Goal: Task Accomplishment & Management: Manage account settings

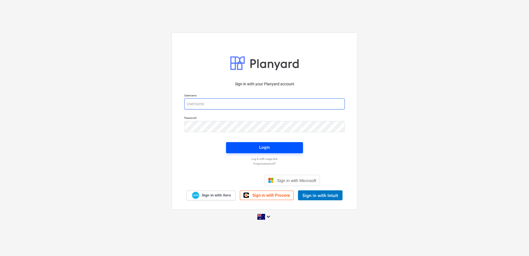
type input "[EMAIL_ADDRESS][DOMAIN_NAME]"
click at [257, 145] on span "Login" at bounding box center [265, 147] width 64 height 7
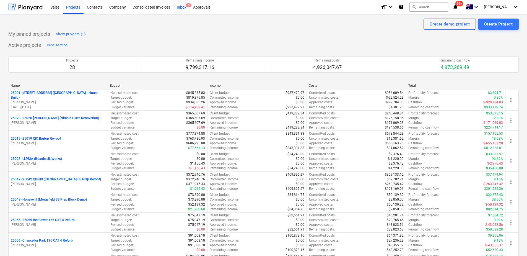
click at [187, 9] on div "Inbox 3" at bounding box center [181, 7] width 16 height 14
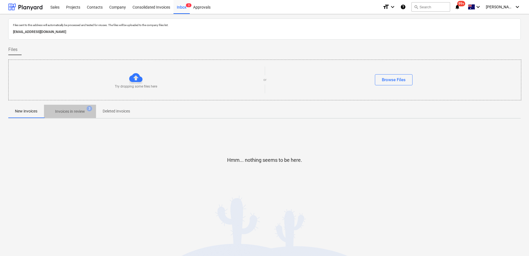
click at [61, 112] on p "Invoices in review" at bounding box center [70, 111] width 30 height 6
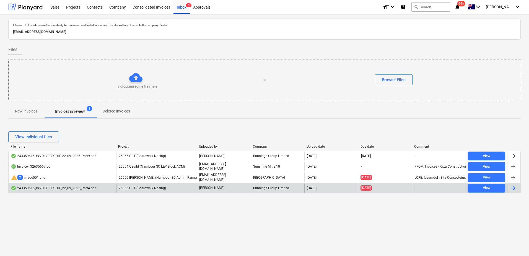
click at [137, 189] on span "25065 GPT (Boardwalk Nosing)" at bounding box center [142, 188] width 47 height 4
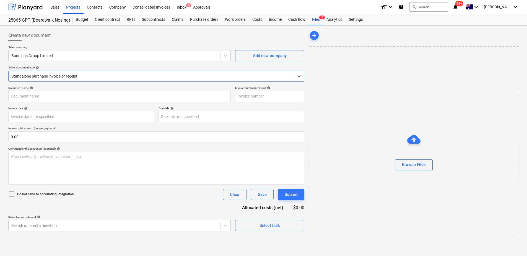
type input "243359615"
type input "[DATE]"
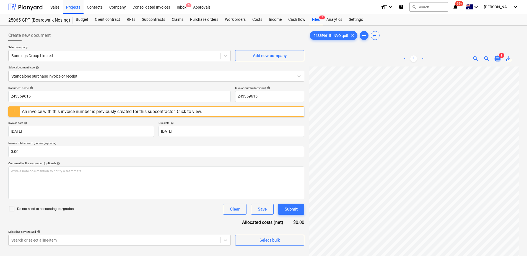
click at [499, 56] on span "chat" at bounding box center [497, 58] width 7 height 7
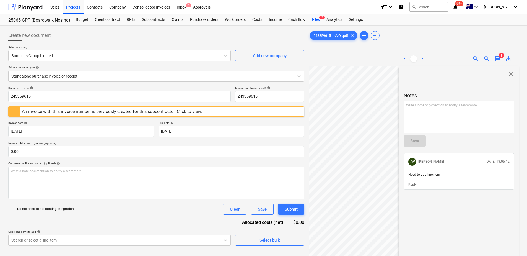
click at [499, 56] on span "chat" at bounding box center [497, 58] width 7 height 7
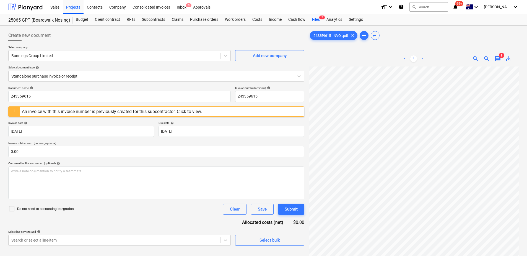
scroll to position [0, 40]
click at [266, 94] on input "243359615" at bounding box center [269, 96] width 69 height 11
drag, startPoint x: 261, startPoint y: 96, endPoint x: 229, endPoint y: 103, distance: 32.8
click at [229, 103] on div "Document name help 243359615 Invoice number (optional) help 243359615 An invoic…" at bounding box center [156, 165] width 296 height 159
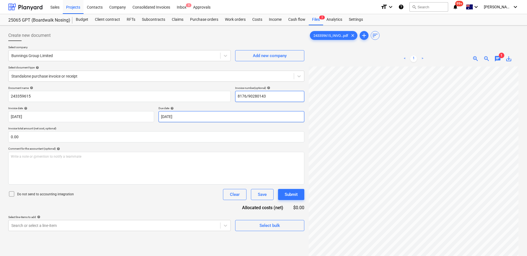
type input "8176/90280143"
click at [191, 117] on body "Sales Projects Contacts Company Consolidated Invoices Inbox 3 Approvals format_…" at bounding box center [263, 128] width 527 height 256
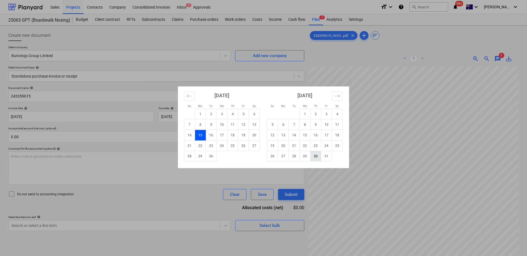
click at [315, 154] on td "30" at bounding box center [315, 156] width 11 height 11
type input "[DATE]"
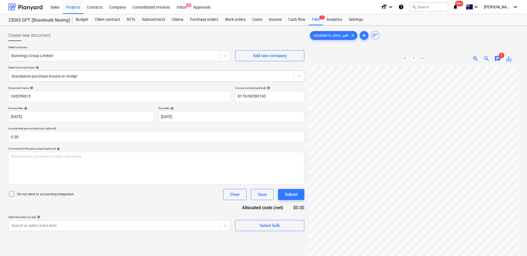
click at [183, 205] on div "Document name help 243359615 Invoice number (optional) help 8176/90280143 Invoi…" at bounding box center [156, 158] width 296 height 145
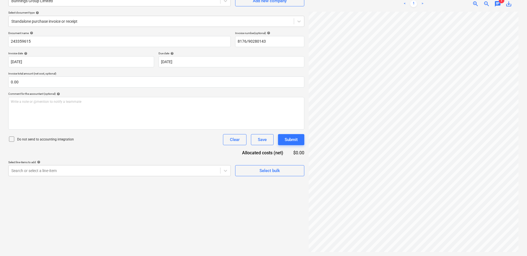
scroll to position [55, 0]
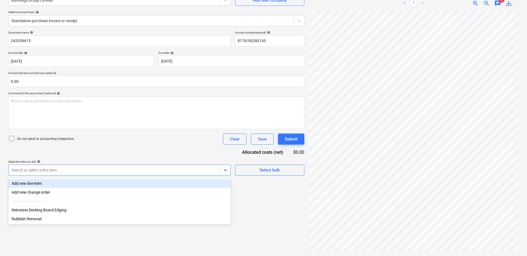
click at [185, 173] on div at bounding box center [114, 170] width 206 height 6
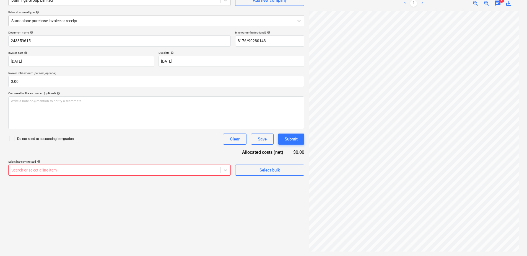
scroll to position [28, 0]
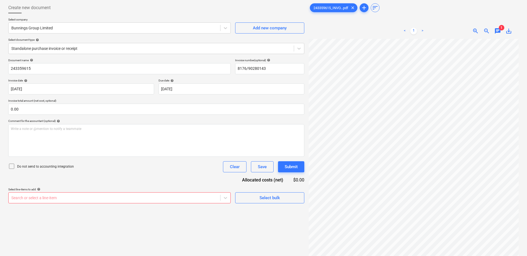
click at [130, 196] on div at bounding box center [114, 198] width 206 height 6
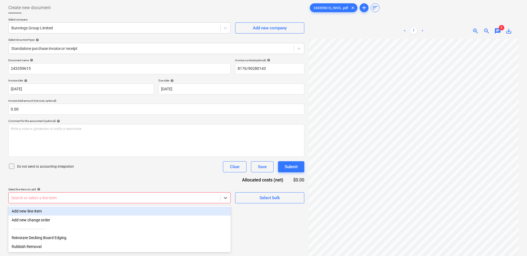
scroll to position [55, 0]
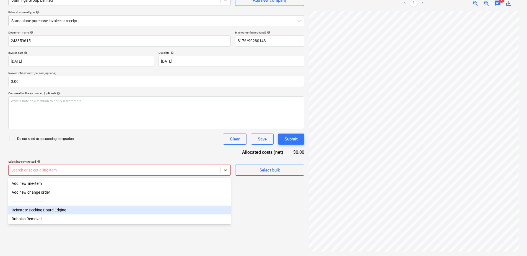
click at [57, 211] on div "Reinstate Decking Board Edging" at bounding box center [119, 209] width 222 height 9
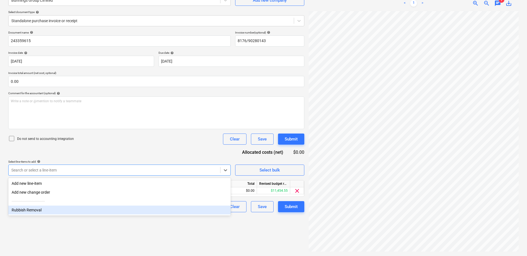
click at [141, 243] on div "Create new document Select company Bunnings Group Limited Add new company Selec…" at bounding box center [156, 112] width 300 height 281
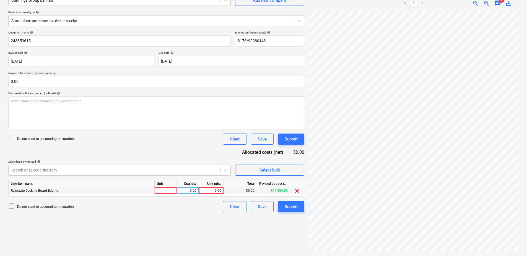
click at [172, 192] on div at bounding box center [166, 190] width 22 height 7
type input "Item"
click at [214, 190] on div "0.00" at bounding box center [211, 190] width 20 height 7
type input "125.85"
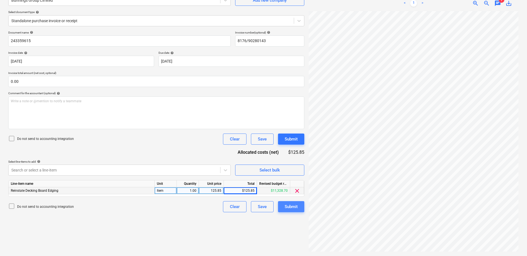
click at [288, 207] on div "Submit" at bounding box center [291, 206] width 13 height 7
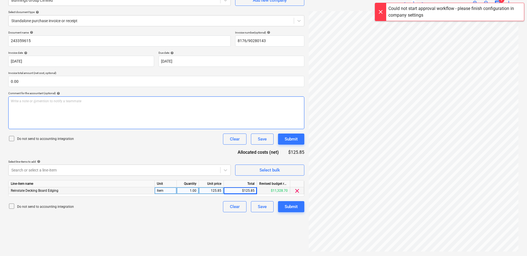
scroll to position [0, 0]
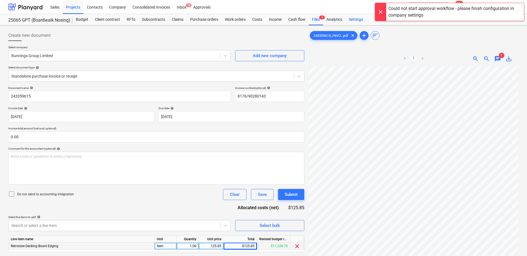
click at [361, 19] on div "Settings" at bounding box center [356, 19] width 21 height 11
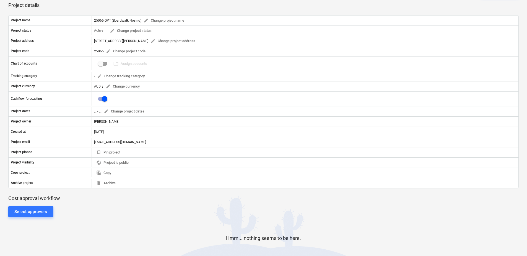
scroll to position [55, 0]
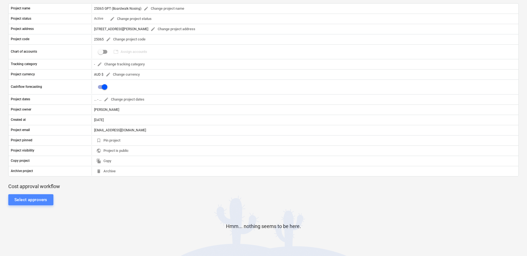
click at [43, 198] on div "Select approvers" at bounding box center [30, 199] width 33 height 7
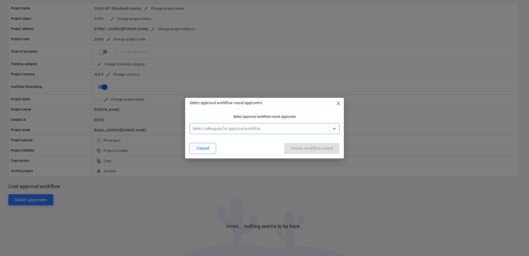
click at [203, 130] on div at bounding box center [260, 129] width 134 height 6
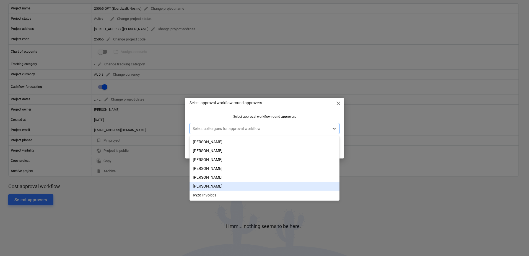
click at [225, 187] on div "[PERSON_NAME]" at bounding box center [265, 186] width 150 height 9
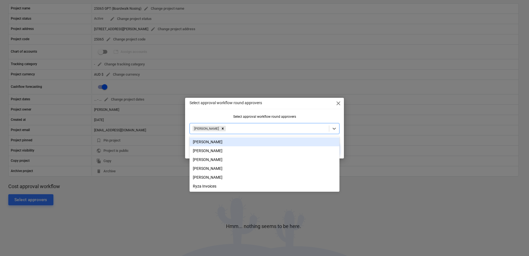
click at [207, 112] on div "Select approval workflow round approvers close Select approval workflow round a…" at bounding box center [264, 128] width 159 height 61
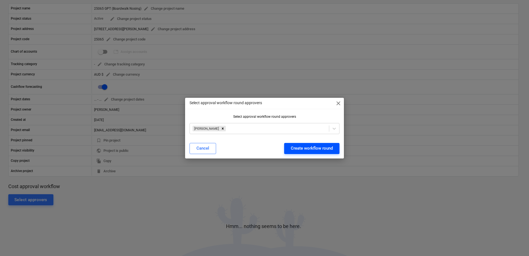
click at [298, 150] on div "Create workflow round" at bounding box center [312, 147] width 42 height 7
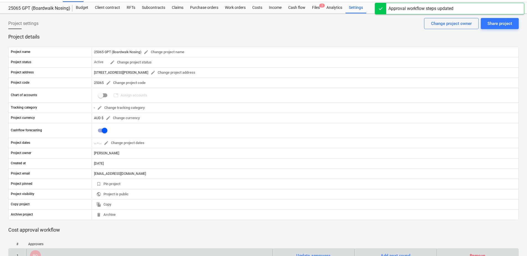
scroll to position [0, 0]
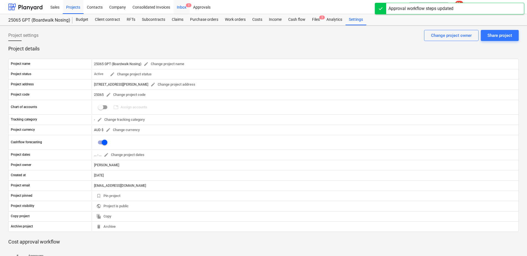
click at [185, 9] on div "Inbox 2" at bounding box center [181, 7] width 16 height 14
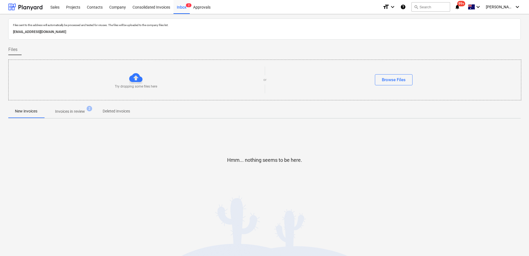
click at [77, 112] on p "Invoices in review" at bounding box center [70, 111] width 30 height 6
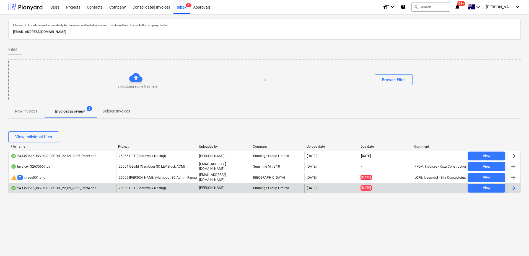
click at [136, 189] on span "25065 GPT (Boardwalk Nosing)" at bounding box center [142, 188] width 47 height 4
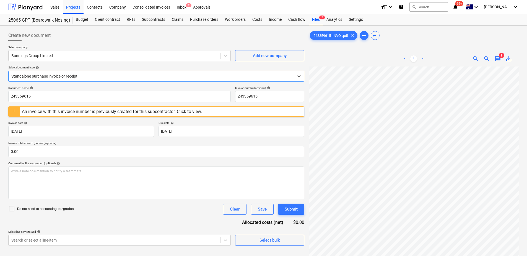
scroll to position [0, 40]
click at [261, 99] on input "243359615" at bounding box center [269, 96] width 69 height 11
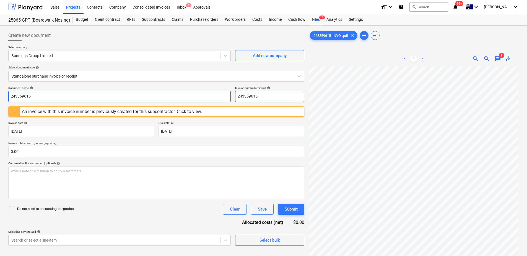
drag, startPoint x: 260, startPoint y: 97, endPoint x: 230, endPoint y: 101, distance: 30.1
click at [230, 101] on div "Document name help 243359615 Invoice number (optional) help 243359615" at bounding box center [156, 94] width 296 height 16
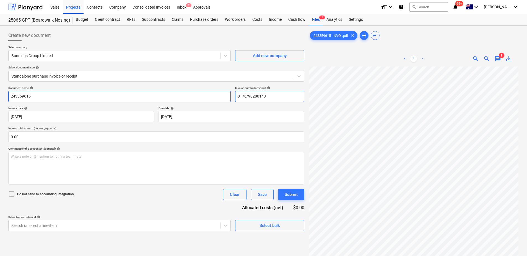
drag, startPoint x: 268, startPoint y: 99, endPoint x: 223, endPoint y: 102, distance: 44.7
click at [223, 102] on div "Document name help 243359615 Invoice number (optional) help 8176/90280143" at bounding box center [156, 94] width 296 height 16
type input "8176/90280143"
click at [44, 96] on input "243359615" at bounding box center [119, 96] width 222 height 11
drag, startPoint x: 35, startPoint y: 95, endPoint x: 2, endPoint y: 100, distance: 33.0
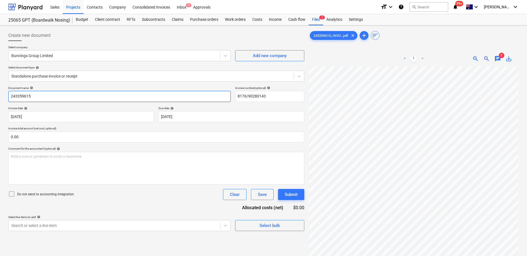
click at [2, 100] on div "Create new document Select company Bunnings Group Limited Add new company Selec…" at bounding box center [263, 168] width 527 height 286
paste input "8176/90280143"
type input "8176/90280143"
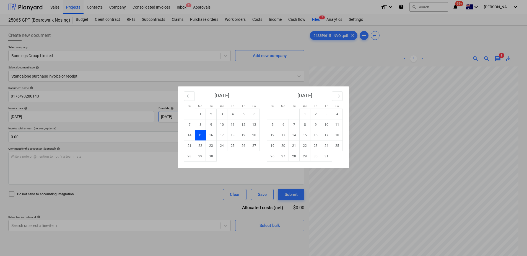
click at [197, 117] on body "Sales Projects Contacts Company Consolidated Invoices Inbox 2 Approvals format_…" at bounding box center [263, 128] width 527 height 256
click at [315, 156] on td "30" at bounding box center [315, 156] width 11 height 11
type input "[DATE]"
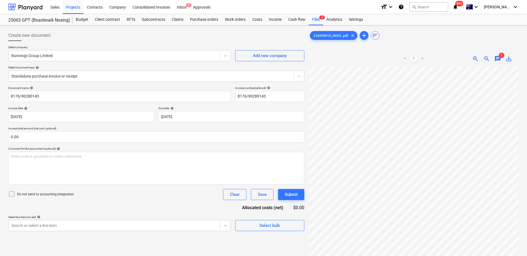
click at [162, 196] on div "Do not send to accounting integration Clear Save Submit" at bounding box center [156, 194] width 296 height 11
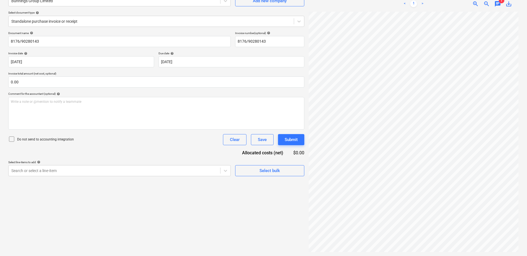
scroll to position [55, 0]
click at [114, 172] on div at bounding box center [114, 170] width 206 height 6
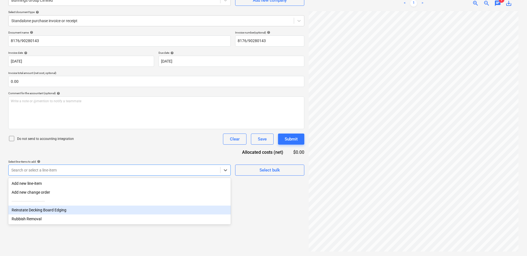
click at [69, 211] on div "Reinstate Decking Board Edging" at bounding box center [119, 209] width 222 height 9
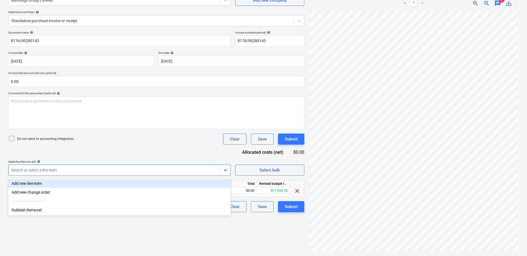
click at [185, 150] on div "Document name help 8176/90280143 Invoice number (optional) help 8176/90280143 I…" at bounding box center [156, 121] width 296 height 181
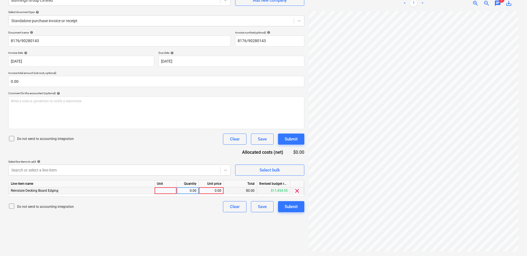
click at [173, 192] on div at bounding box center [166, 190] width 22 height 7
type input "Item"
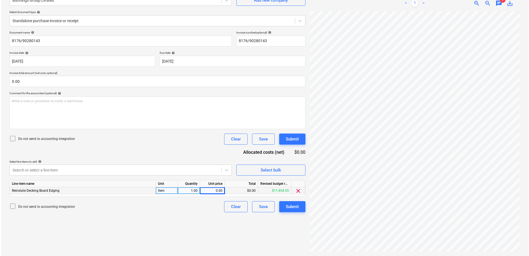
scroll to position [104, 40]
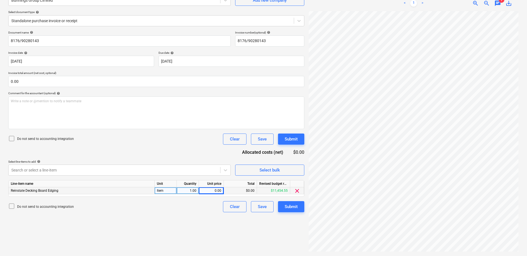
click at [208, 189] on div "0.00" at bounding box center [211, 190] width 20 height 7
type input "125.85"
click at [287, 206] on div "Submit" at bounding box center [291, 206] width 13 height 7
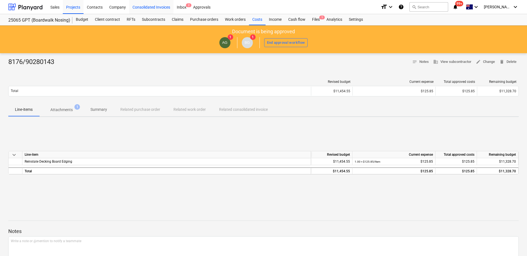
drag, startPoint x: 183, startPoint y: 9, endPoint x: 141, endPoint y: 13, distance: 42.3
click at [183, 9] on div "Inbox 2" at bounding box center [181, 7] width 16 height 14
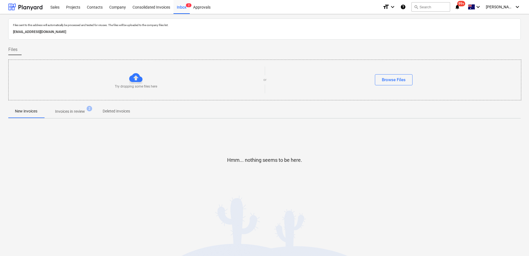
click at [81, 110] on p "Invoices in review" at bounding box center [70, 111] width 30 height 6
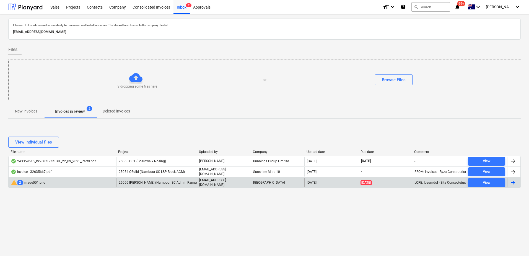
click at [162, 183] on span "25066 [PERSON_NAME] (Nambour SC Admin Ramps)" at bounding box center [159, 182] width 80 height 4
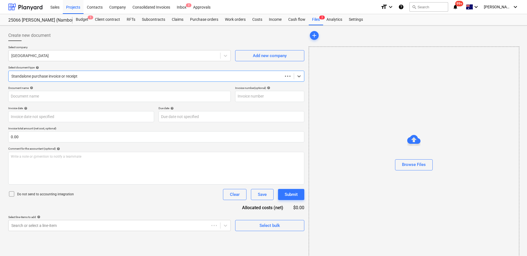
type input "INV-4240"
type input "[DATE]"
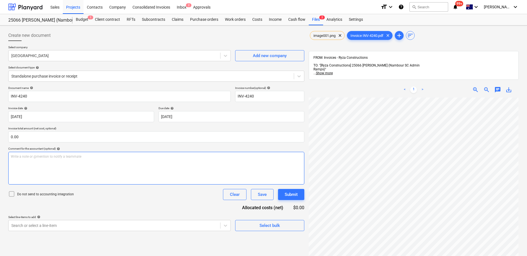
scroll to position [30, 40]
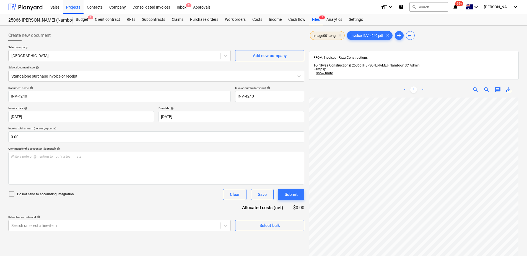
click at [339, 37] on span "clear" at bounding box center [340, 35] width 7 height 7
click at [53, 56] on div at bounding box center [114, 56] width 206 height 6
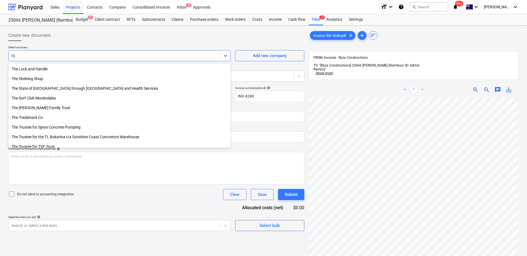
scroll to position [237, 0]
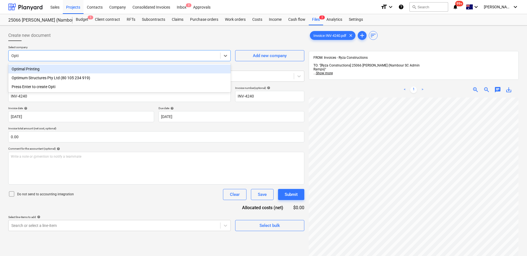
type input "Optim"
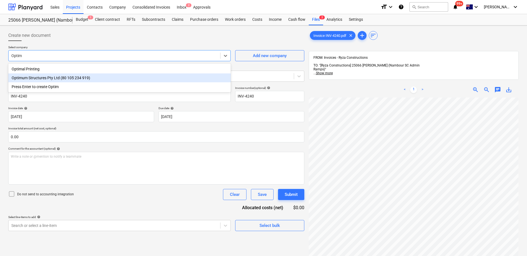
click at [65, 77] on div "Optimum Structures Pty Ltd (80 105 234 919)" at bounding box center [119, 77] width 222 height 9
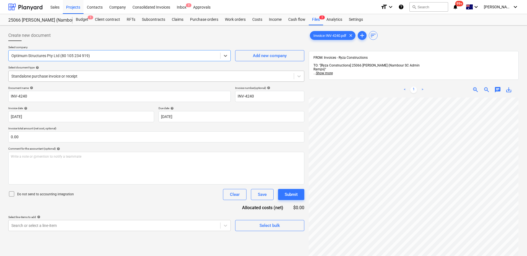
click at [99, 79] on div at bounding box center [151, 76] width 280 height 6
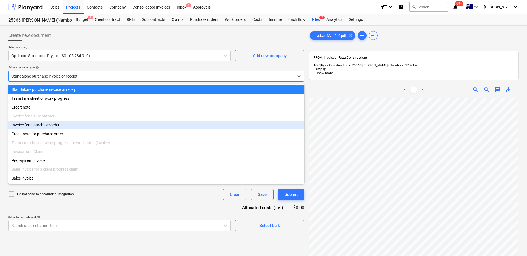
click at [80, 125] on div "Invoice for a purchase order" at bounding box center [156, 124] width 296 height 9
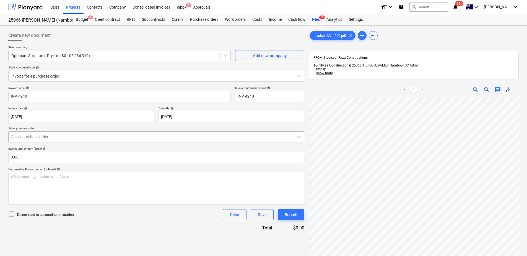
scroll to position [113, 8]
click at [192, 116] on body "Sales Projects Contacts Company Consolidated Invoices Inbox 2 Approvals format_…" at bounding box center [263, 128] width 527 height 256
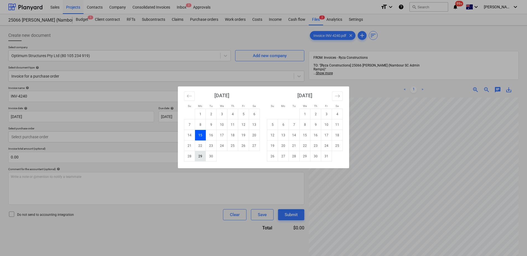
click at [199, 157] on td "29" at bounding box center [200, 156] width 11 height 11
type input "[DATE]"
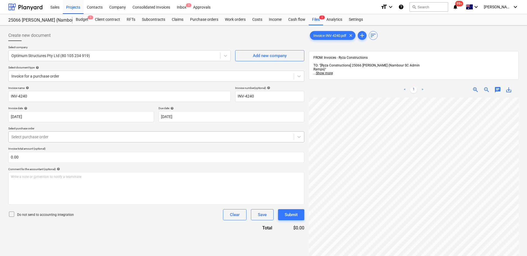
click at [147, 135] on div at bounding box center [151, 137] width 280 height 6
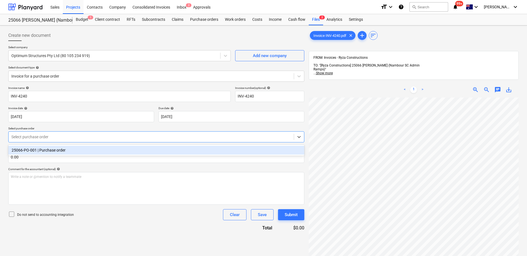
click at [144, 149] on div "25066-PO-001 | Purchase order" at bounding box center [156, 150] width 296 height 9
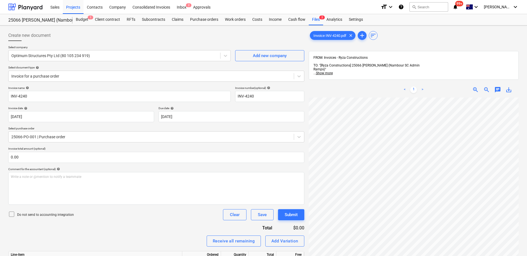
click at [144, 149] on p "Invoice total amount (optional)" at bounding box center [156, 149] width 296 height 5
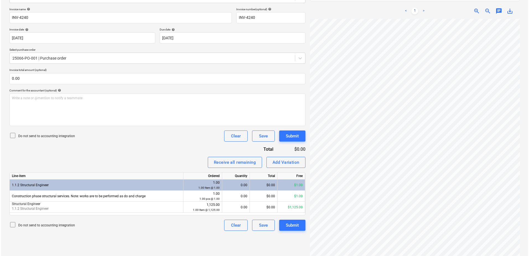
scroll to position [113, 40]
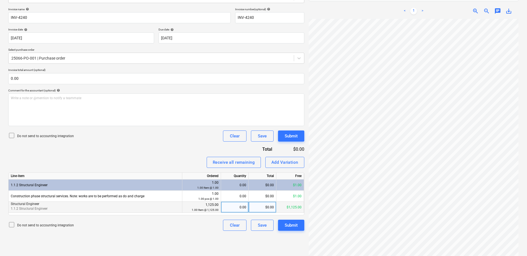
click at [234, 206] on div "0.00" at bounding box center [234, 206] width 23 height 11
type input "1"
click at [291, 227] on div "Submit" at bounding box center [291, 224] width 13 height 7
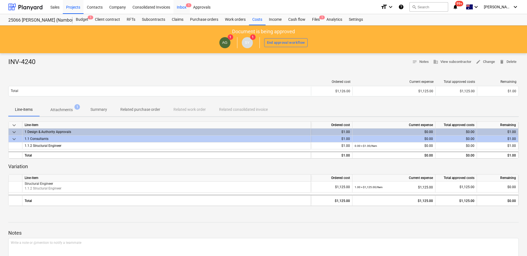
click at [184, 7] on div "Inbox 1" at bounding box center [181, 7] width 16 height 14
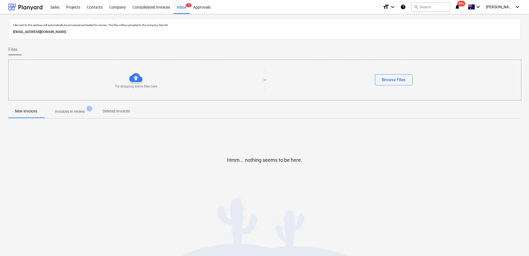
click at [80, 115] on span "Invoices in review 1" at bounding box center [70, 111] width 52 height 10
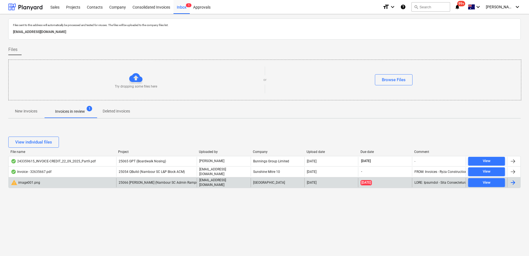
click at [140, 183] on span "25066 [PERSON_NAME] (Nambour SC Admin Ramps)" at bounding box center [159, 182] width 80 height 4
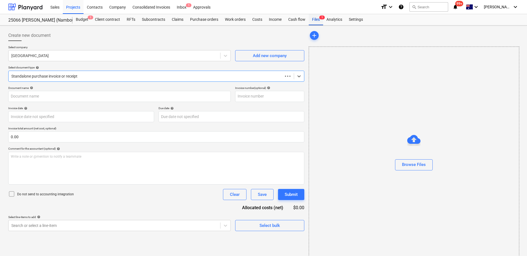
type input "INV-4240"
type input "[DATE]"
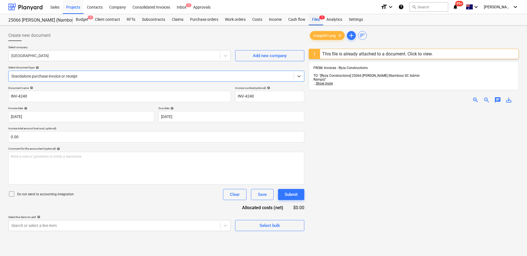
click at [315, 22] on div "Files 1" at bounding box center [316, 19] width 14 height 11
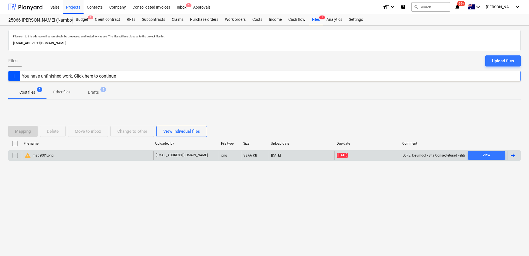
click at [15, 155] on input "checkbox" at bounding box center [15, 155] width 9 height 9
click at [56, 132] on div "Delete" at bounding box center [53, 131] width 12 height 7
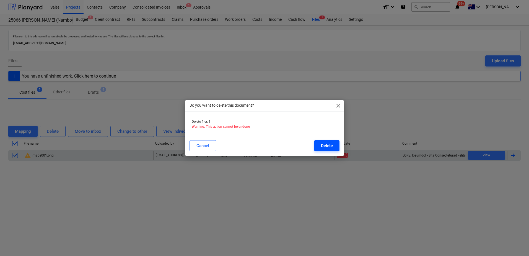
click at [322, 146] on div "Delete" at bounding box center [327, 145] width 12 height 7
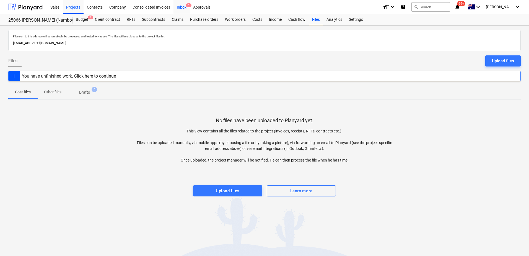
click at [180, 9] on div "Inbox 1" at bounding box center [181, 7] width 16 height 14
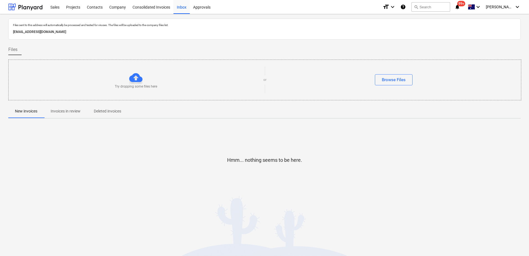
click at [76, 115] on span "Invoices in review" at bounding box center [65, 111] width 43 height 9
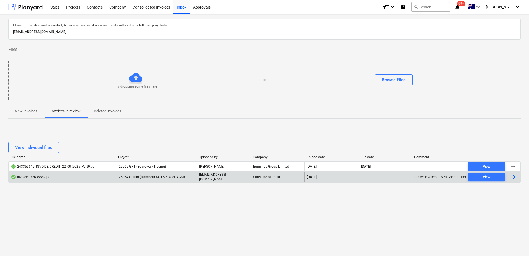
click at [164, 177] on span "25054 QBuild (Nambour SC L&P Block ACM)" at bounding box center [152, 177] width 66 height 4
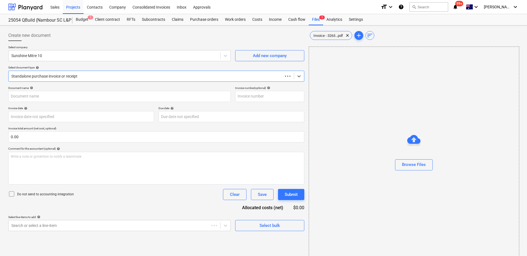
type input "32635667"
type input "[DATE]"
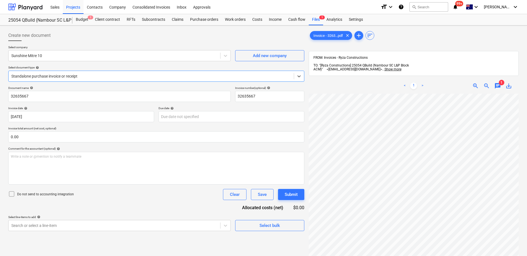
click at [498, 82] on span "chat" at bounding box center [497, 85] width 7 height 7
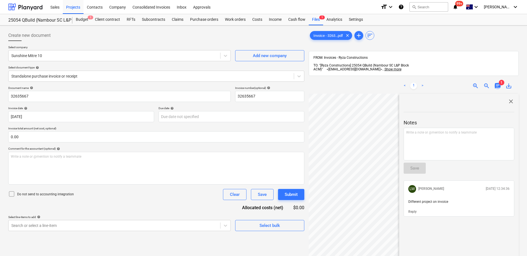
click at [498, 82] on span "chat" at bounding box center [497, 85] width 7 height 7
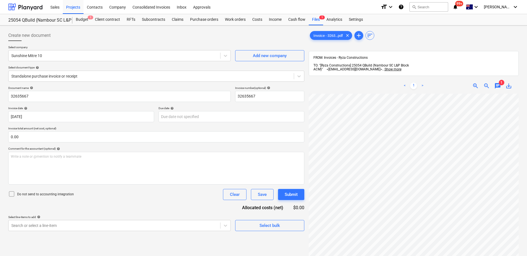
scroll to position [63, 1]
click at [458, 83] on div "< 1 > zoom_in zoom_out chat 1 save_alt" at bounding box center [414, 206] width 210 height 256
click at [387, 255] on html "Sales Projects Contacts Company Consolidated Invoices Inbox Approvals format_si…" at bounding box center [263, 128] width 527 height 256
click at [212, 117] on body "Sales Projects Contacts Company Consolidated Invoices Inbox Approvals format_si…" at bounding box center [263, 128] width 527 height 256
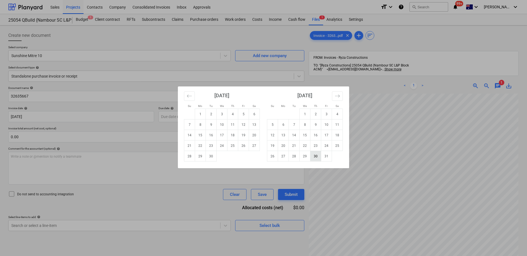
click at [314, 157] on td "30" at bounding box center [315, 156] width 11 height 11
type input "[DATE]"
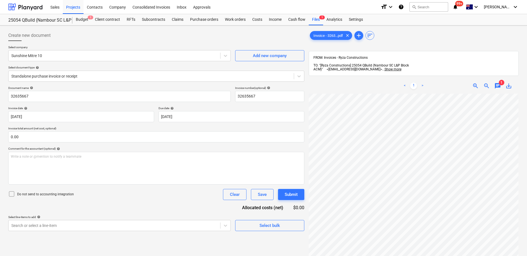
click at [196, 201] on div "Document name help 32635667 Invoice number (optional) help 32635667 Invoice dat…" at bounding box center [156, 158] width 296 height 145
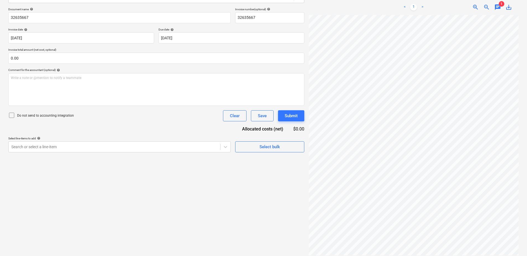
scroll to position [61, 0]
click at [106, 120] on div "Do not send to accounting integration Clear Save Submit" at bounding box center [156, 115] width 296 height 11
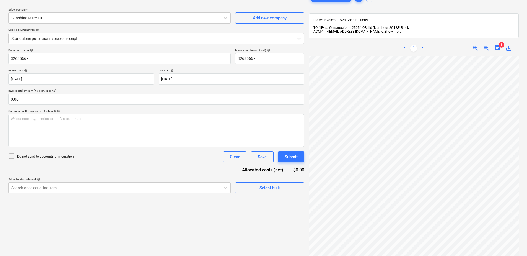
scroll to position [0, 0]
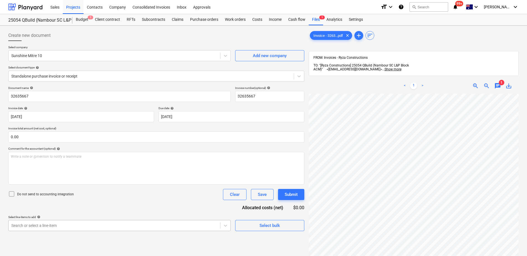
click at [108, 225] on body "Sales Projects Contacts Company Consolidated Invoices Inbox Approvals format_si…" at bounding box center [263, 128] width 527 height 256
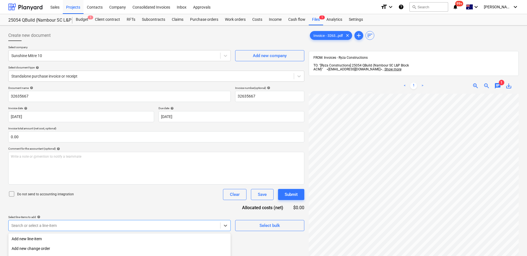
scroll to position [64, 0]
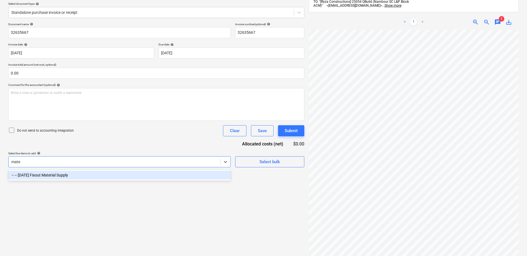
type input "mater"
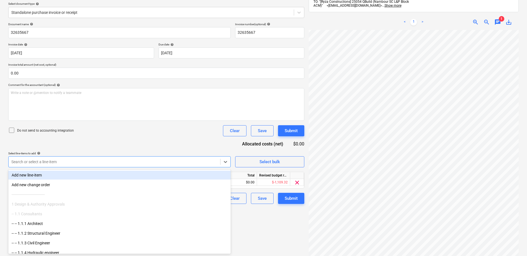
click at [175, 131] on div "Do not send to accounting integration Clear Save Submit" at bounding box center [156, 130] width 296 height 11
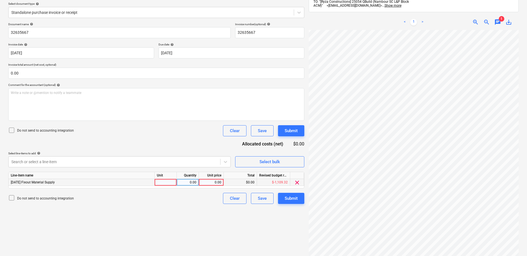
click at [169, 184] on div at bounding box center [166, 182] width 22 height 7
type input "Item"
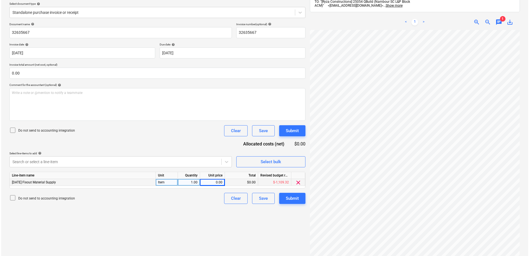
scroll to position [113, 40]
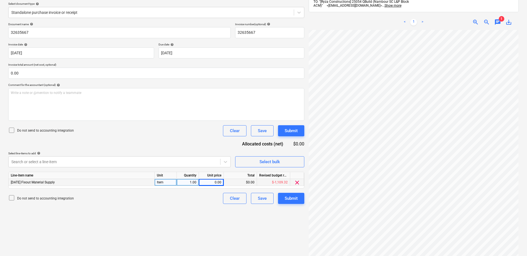
click at [213, 183] on div "0.00" at bounding box center [211, 182] width 20 height 7
type input "754.57"
click at [287, 201] on div "Submit" at bounding box center [291, 198] width 13 height 7
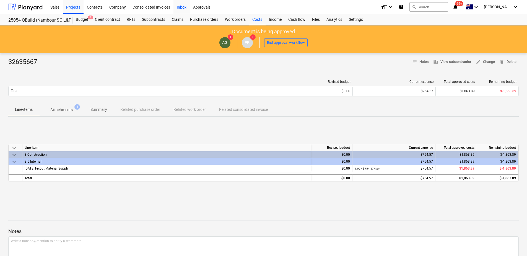
click at [180, 7] on div "Inbox" at bounding box center [181, 7] width 16 height 14
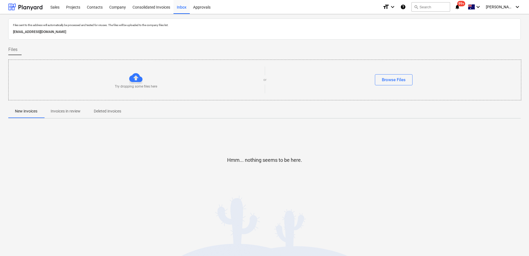
click at [65, 114] on p "Invoices in review" at bounding box center [66, 111] width 30 height 6
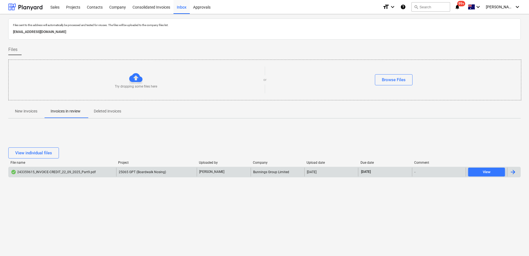
click at [147, 171] on span "25065 GPT (Boardwalk Nosing)" at bounding box center [142, 172] width 47 height 4
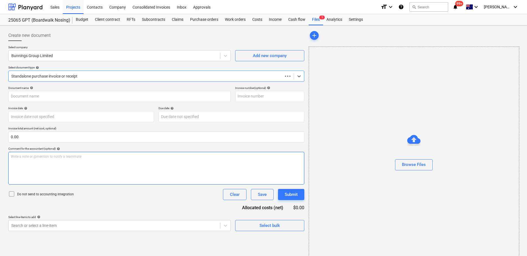
type input "8176/0137299"
type input "[DATE]"
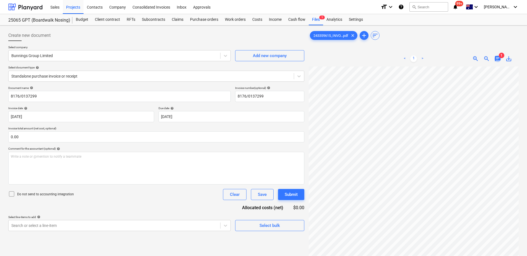
click at [498, 59] on span "chat" at bounding box center [497, 58] width 7 height 7
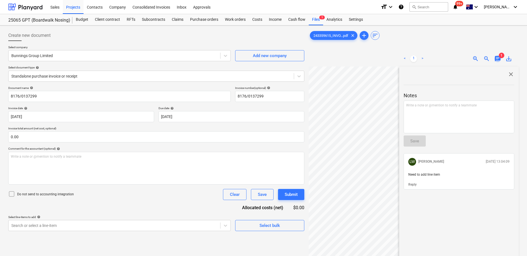
click at [498, 59] on span "chat" at bounding box center [497, 58] width 7 height 7
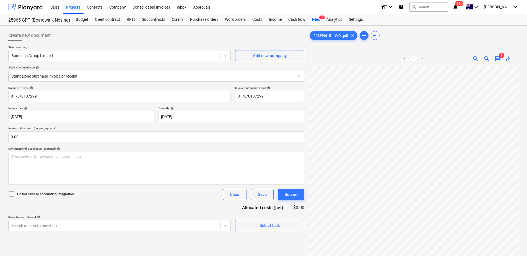
scroll to position [3, 40]
click at [259, 96] on input "8176/0137299" at bounding box center [269, 96] width 69 height 11
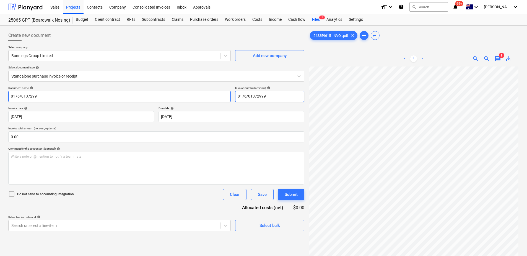
drag, startPoint x: 270, startPoint y: 98, endPoint x: 225, endPoint y: 93, distance: 45.6
click at [225, 93] on div "Document name help 8176/0137299 Invoice number (optional) help 8176/01372999" at bounding box center [156, 94] width 296 height 16
type input "8176/01372999"
click at [46, 95] on input "8176/0137299" at bounding box center [119, 96] width 222 height 11
drag, startPoint x: 42, startPoint y: 95, endPoint x: 3, endPoint y: 95, distance: 38.7
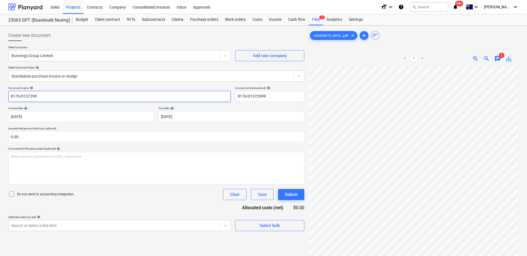
click at [3, 95] on div "Create new document Select company Bunnings Group Limited Add new company Selec…" at bounding box center [263, 168] width 527 height 286
paste input "9"
type input "8176/01372999"
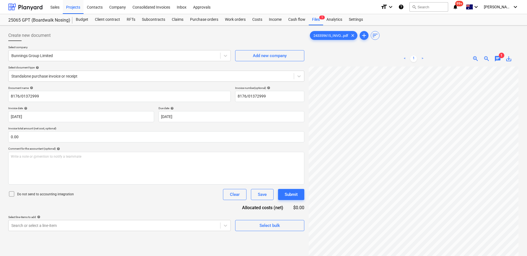
click at [166, 211] on div "Document name help 8176/01372999 Invoice number (optional) help 8176/01372999 I…" at bounding box center [156, 158] width 296 height 145
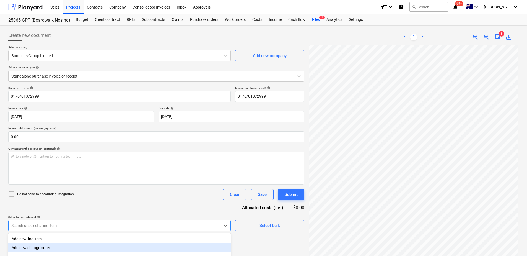
click at [147, 222] on body "Sales Projects Contacts Company Consolidated Invoices Inbox Approvals format_si…" at bounding box center [263, 128] width 527 height 256
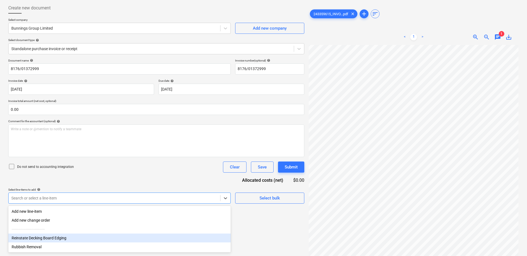
click at [127, 237] on div "Reinstate Decking Board Edging" at bounding box center [119, 237] width 222 height 9
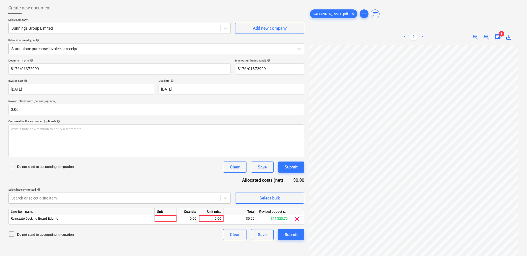
click at [199, 183] on div "Document name help 8176/01372999 Invoice number (optional) help 8176/01372999 I…" at bounding box center [156, 149] width 296 height 181
click at [166, 218] on div at bounding box center [166, 218] width 22 height 7
type input "Item"
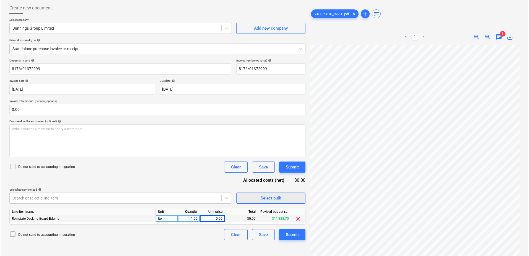
scroll to position [113, 40]
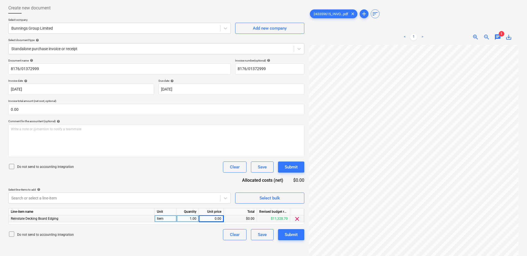
click at [214, 220] on div "0.00" at bounding box center [211, 218] width 20 height 7
type input "114.52"
click at [286, 233] on div "Submit" at bounding box center [291, 234] width 13 height 7
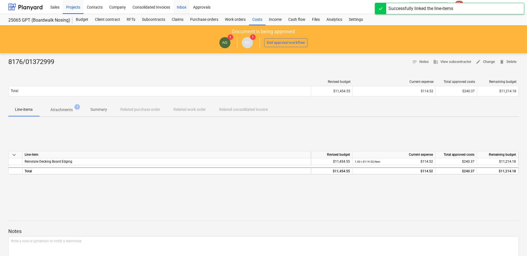
click at [186, 10] on div "Inbox" at bounding box center [181, 7] width 16 height 14
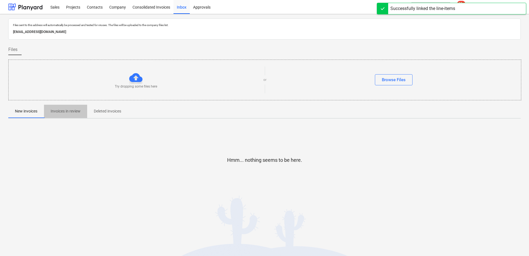
click at [69, 116] on button "Invoices in review" at bounding box center [65, 111] width 43 height 13
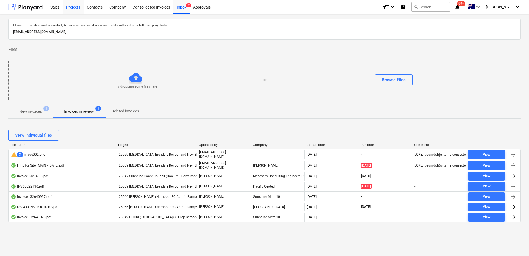
click at [71, 10] on div "Projects" at bounding box center [73, 7] width 21 height 14
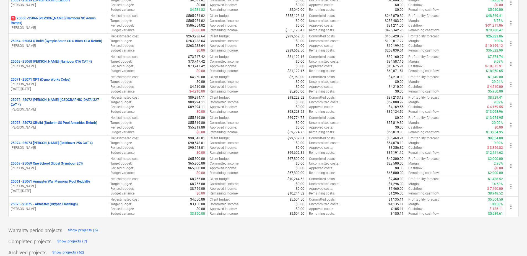
scroll to position [449, 0]
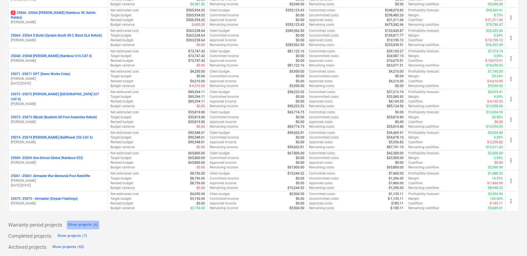
click at [83, 224] on div "Show projects (6)" at bounding box center [83, 224] width 30 height 6
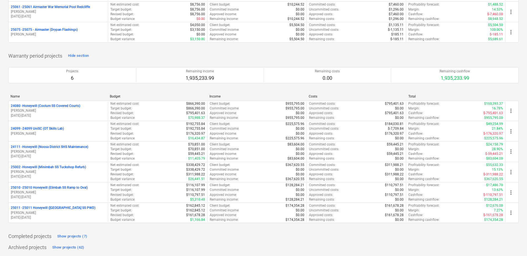
scroll to position [618, 0]
click at [76, 56] on div "Hide section" at bounding box center [78, 55] width 21 height 6
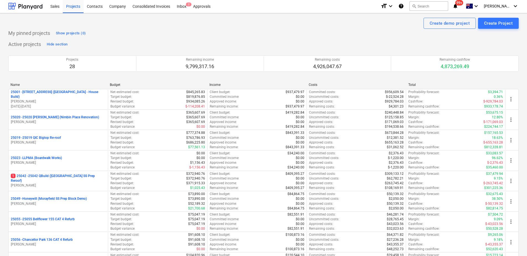
scroll to position [0, 0]
click at [183, 7] on div "Inbox 2" at bounding box center [181, 7] width 16 height 14
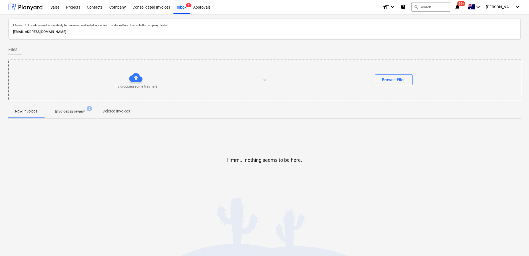
drag, startPoint x: 71, startPoint y: 112, endPoint x: 56, endPoint y: 115, distance: 15.3
click at [71, 112] on p "Invoices in review" at bounding box center [70, 111] width 30 height 6
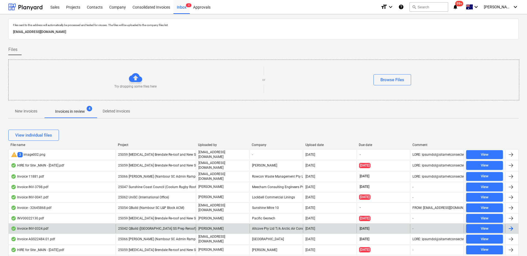
click at [211, 226] on p "[PERSON_NAME]" at bounding box center [210, 228] width 25 height 5
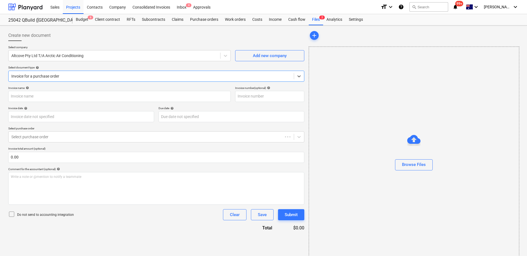
type input "INV-0324"
type input "[DATE]"
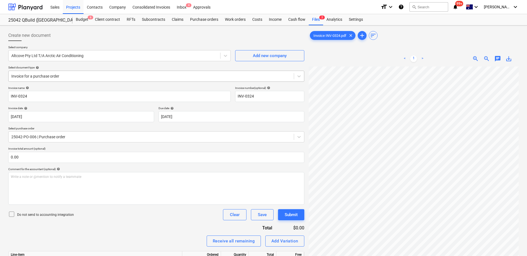
click at [164, 74] on div at bounding box center [151, 76] width 280 height 6
click at [111, 228] on div "Invoice name help INV-0324 Invoice number (optional) help INV-0324 Invoice date…" at bounding box center [156, 197] width 296 height 223
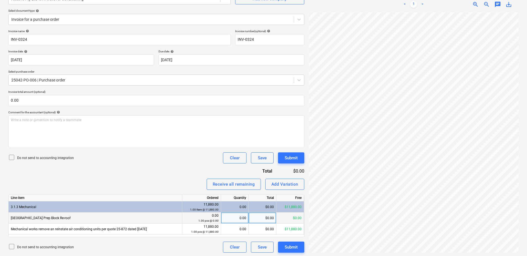
scroll to position [58, 0]
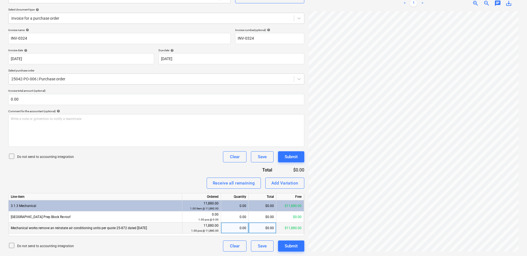
click at [236, 228] on div "0.00" at bounding box center [234, 227] width 23 height 11
type input "1"
click at [291, 183] on div "Add Variation" at bounding box center [284, 182] width 27 height 7
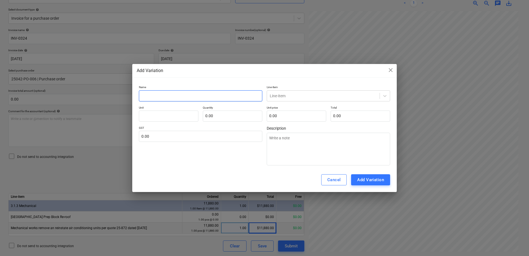
click at [163, 95] on input "text" at bounding box center [200, 95] width 123 height 11
type input "V"
type textarea "x"
type input "Va"
type textarea "x"
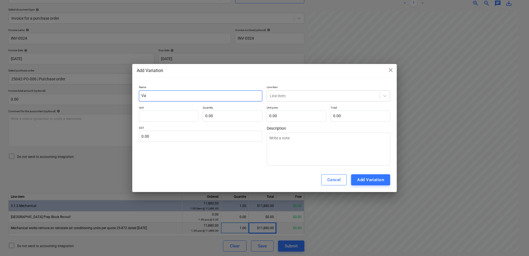
type input "Var"
type textarea "x"
type input "Vara"
type textarea "x"
type input "Var"
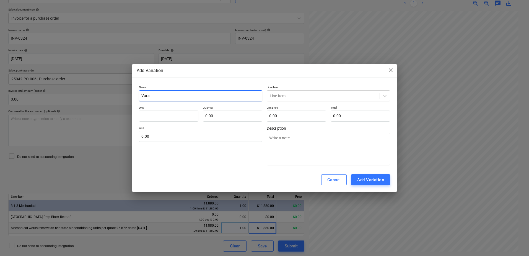
type textarea "x"
type input "Vari"
type textarea "x"
type input "Varia"
type textarea "x"
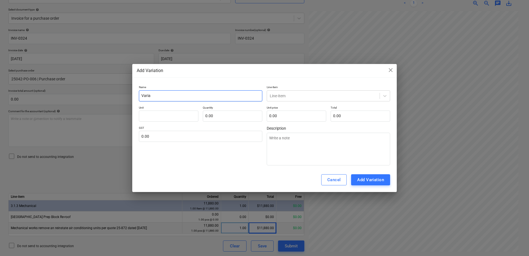
type input "Variat"
type textarea "x"
type input "Variati"
type textarea "x"
type input "Variatio"
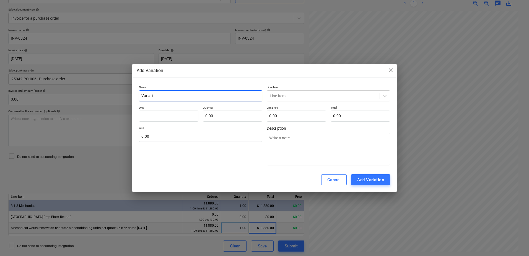
type textarea "x"
type input "Variation"
type textarea "x"
type input "Variation"
type textarea "x"
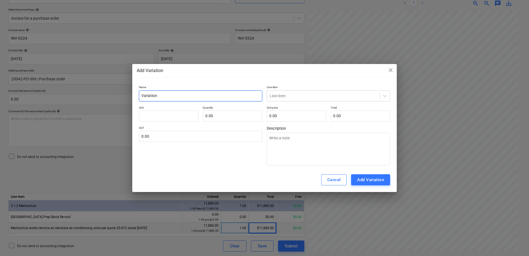
type input "Variation -"
type textarea "x"
type input "Variation -"
type textarea "x"
type input "Variation - A"
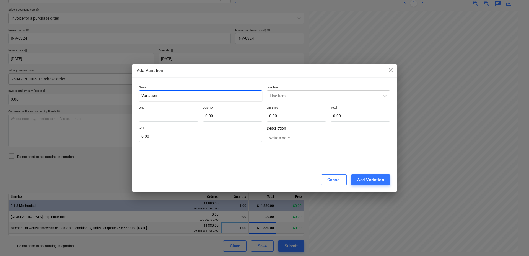
type textarea "x"
type input "Variation - Ad"
type textarea "x"
type input "Variation - [PERSON_NAME]"
type textarea "x"
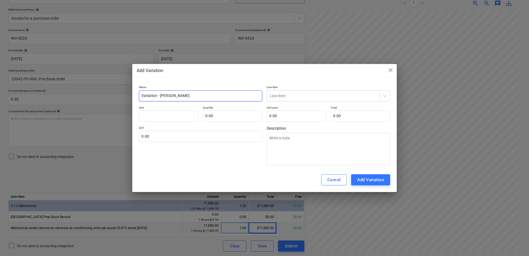
type input "Variation - Adap"
type textarea "x"
type input "Variation - Adapt"
type textarea "x"
type input "Variation - Adapte"
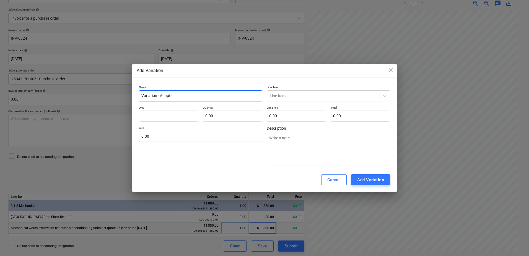
type textarea "x"
type input "Variation - Adapter"
type textarea "x"
type input "Variation - Adapter"
type textarea "x"
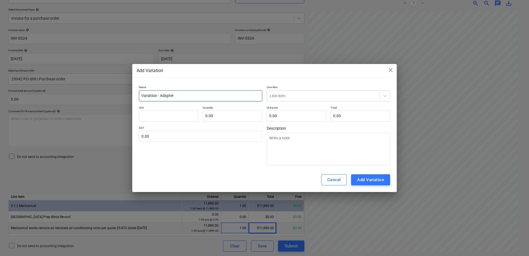
type input "Variation - Adapter C"
type textarea "x"
type input "Variation - Adapter Ca"
type textarea "x"
type input "Variation - Adapter Car"
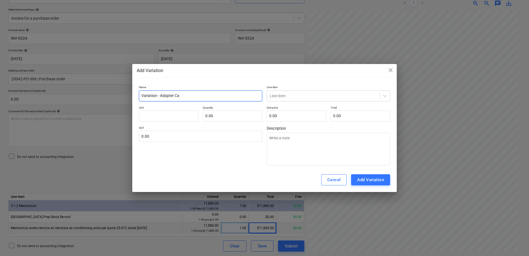
type textarea "x"
type input "Variation - Adapter Card"
type textarea "x"
type input "Variation - Adapter Card"
type textarea "x"
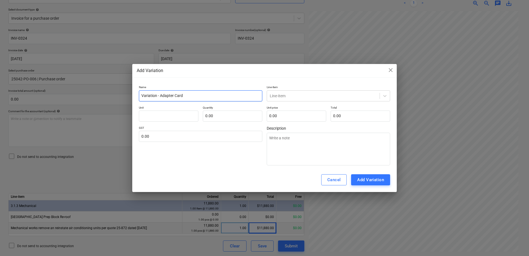
type input "Variation - Adapter Card I"
type textarea "x"
type input "Variation - Adapter Card In"
type textarea "x"
type input "Variation - Adapter Card Ins"
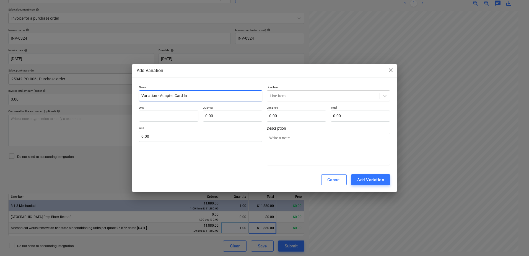
type textarea "x"
type input "Variation - Adapter Card Inst"
type textarea "x"
type input "Variation - Adapter Card Insta"
type textarea "x"
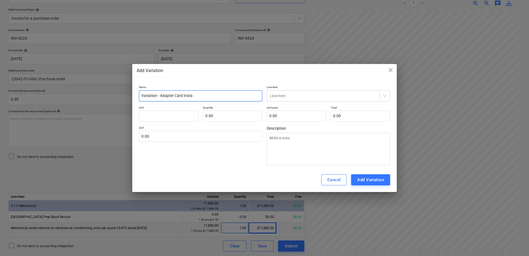
type input "Variation - Adapter Card Instal"
type textarea "x"
type input "Variation - Adapter Card Install"
type textarea "x"
type input "Variation - Adapter Card Installa"
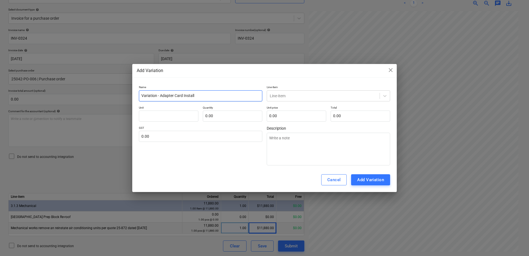
type textarea "x"
type input "Variation - Adapter Card Installat"
type textarea "x"
type input "Variation - Adapter Card Installati"
type textarea "x"
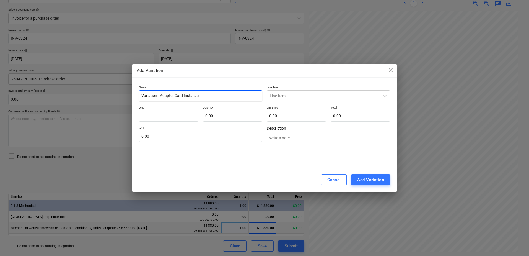
type input "Variation - Adapter Card Installatio"
type textarea "x"
type input "Variation - Adapter Card Installation"
type textarea "x"
type input "Variation - Adapter Card Installations"
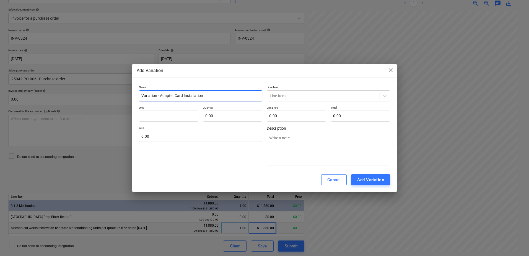
type textarea "x"
type input "Variation - Adapter Card Installations"
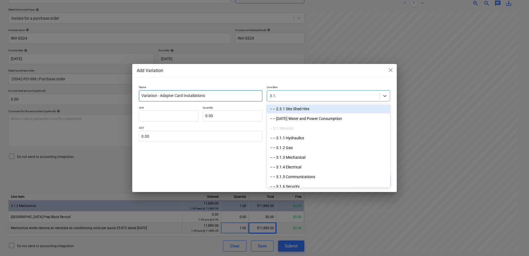
type input "3.1.3"
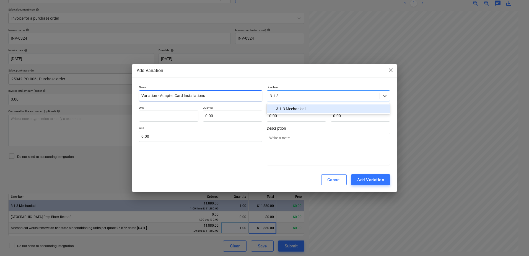
type textarea "x"
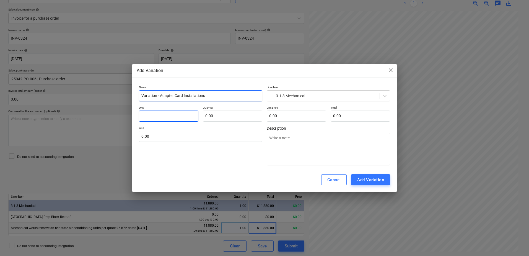
type input "I"
type textarea "x"
type input "It"
type textarea "x"
type input "Ite"
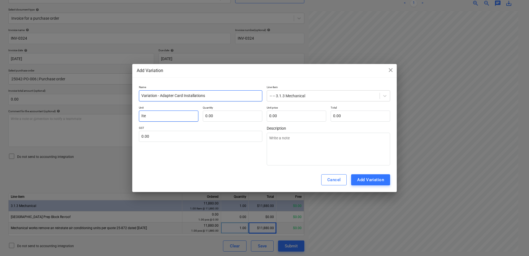
type textarea "x"
type input "Item"
type textarea "x"
type input "Item"
type input "1"
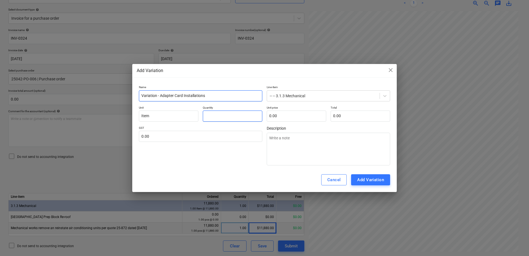
type textarea "x"
type input "1.00"
type input "5"
type textarea "x"
type input "5.00"
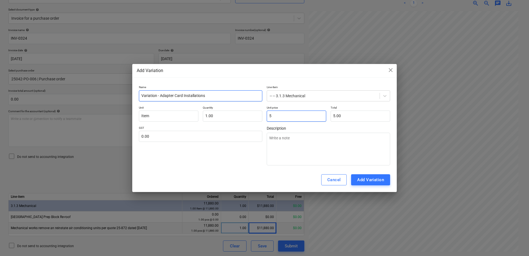
type input "54"
type textarea "x"
type input "54.00"
type input "540"
type textarea "x"
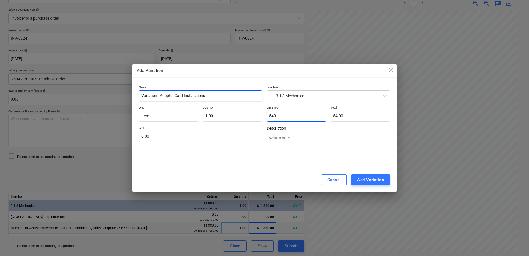
type input "540.00"
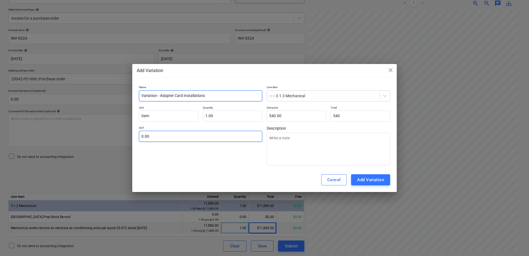
type input "540.00"
type input "1"
type textarea "x"
type input "10"
type textarea "x"
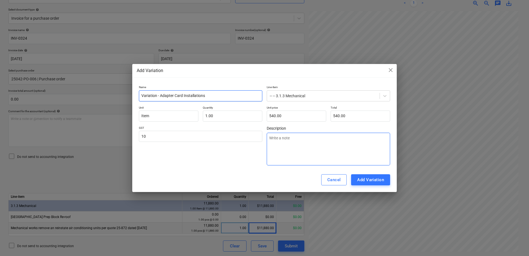
type input "10.00"
drag, startPoint x: 288, startPoint y: 144, endPoint x: 294, endPoint y: 144, distance: 5.3
click at [288, 144] on textarea at bounding box center [328, 149] width 123 height 33
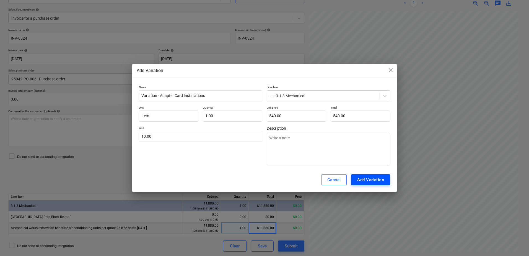
click at [382, 178] on div "Add Variation" at bounding box center [370, 179] width 27 height 7
type textarea "x"
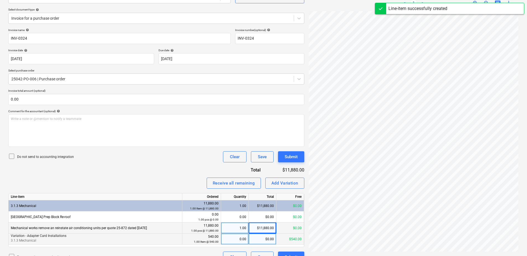
click at [236, 236] on div "0.00" at bounding box center [234, 238] width 23 height 11
type input "1"
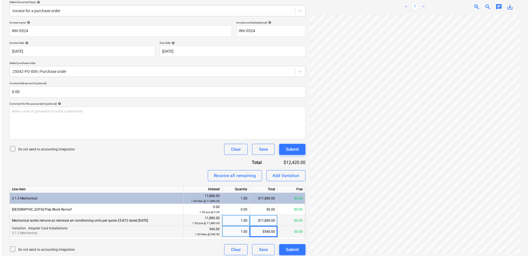
scroll to position [69, 0]
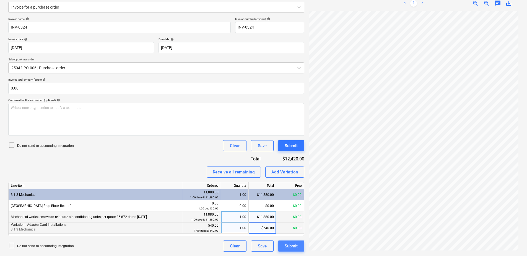
click at [291, 245] on div "Submit" at bounding box center [291, 245] width 13 height 7
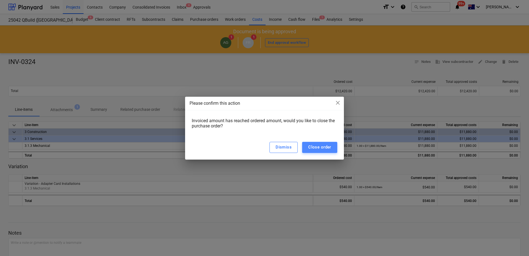
click at [320, 151] on button "Close order" at bounding box center [319, 147] width 35 height 11
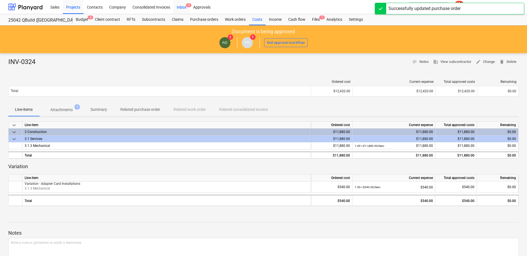
click at [183, 11] on div "Inbox 4" at bounding box center [181, 7] width 16 height 14
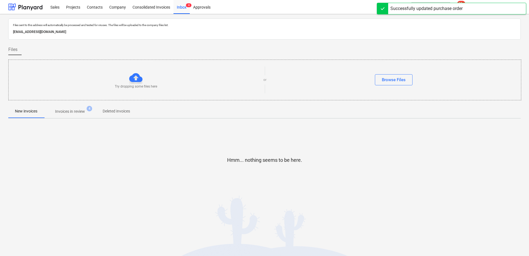
click at [70, 111] on p "Invoices in review" at bounding box center [70, 111] width 30 height 6
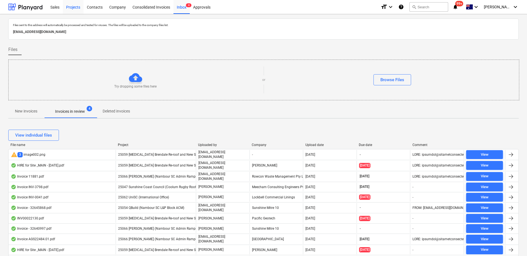
click at [75, 10] on div "Projects" at bounding box center [73, 7] width 21 height 14
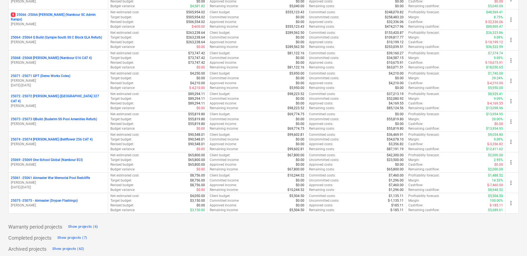
scroll to position [449, 0]
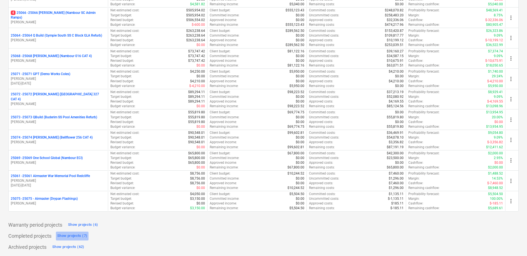
click at [77, 235] on div "Show projects (7)" at bounding box center [72, 235] width 30 height 6
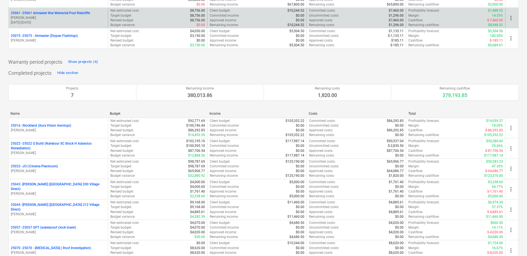
scroll to position [615, 0]
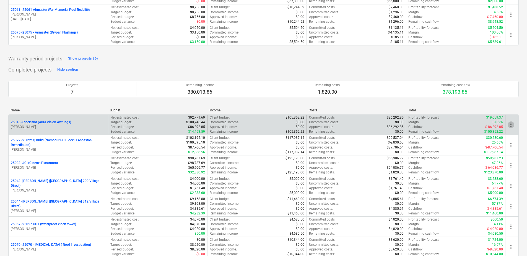
click at [511, 125] on span "more_vert" at bounding box center [511, 124] width 7 height 7
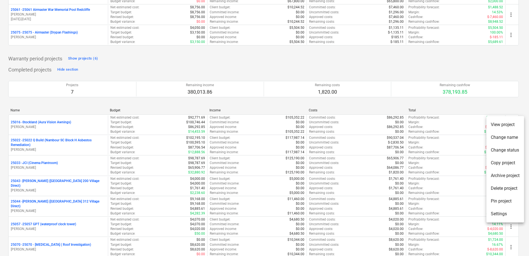
click at [508, 174] on li "Archive project" at bounding box center [505, 175] width 38 height 13
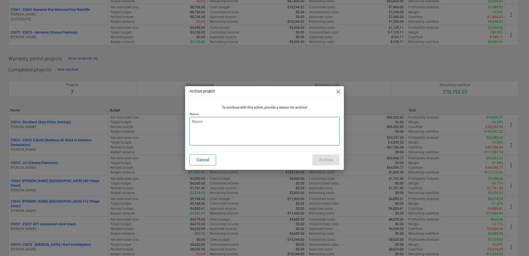
click at [230, 137] on textarea at bounding box center [265, 131] width 150 height 29
type textarea "x"
type textarea "d"
type textarea "x"
type textarea "do"
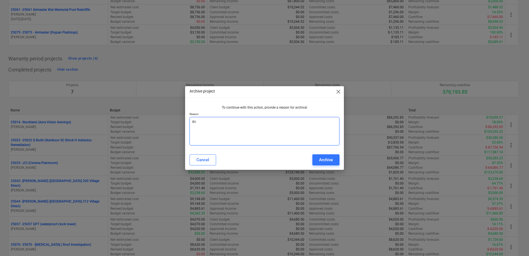
type textarea "x"
type textarea "don"
type textarea "x"
type textarea "done"
click at [323, 162] on div "Archive" at bounding box center [326, 159] width 14 height 7
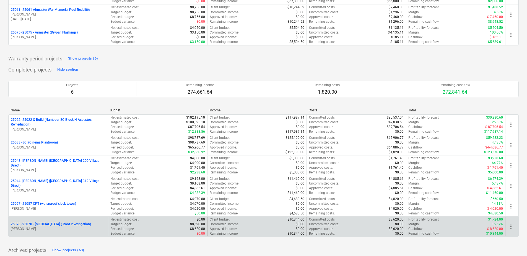
click at [510, 226] on span "more_vert" at bounding box center [511, 226] width 7 height 7
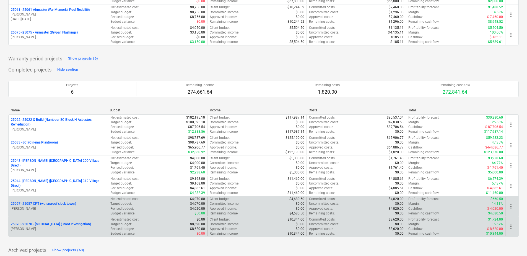
click at [510, 204] on span "more_vert" at bounding box center [511, 206] width 7 height 7
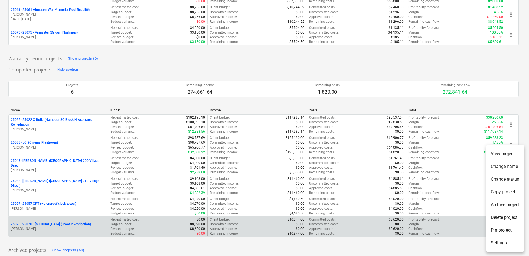
click at [457, 243] on div at bounding box center [264, 128] width 529 height 256
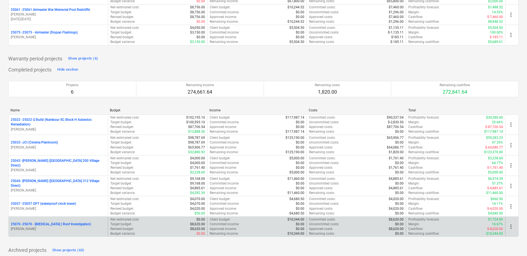
click at [510, 225] on span "more_vert" at bounding box center [511, 226] width 7 height 7
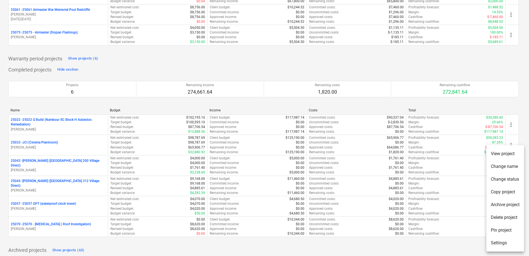
click at [512, 207] on li "Archive project" at bounding box center [505, 204] width 38 height 13
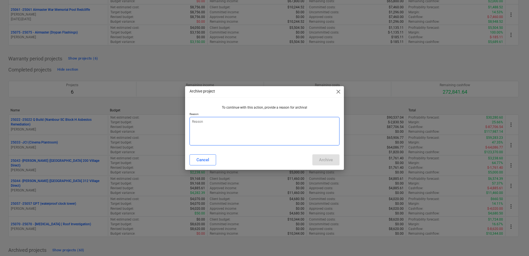
click at [231, 124] on textarea at bounding box center [265, 131] width 150 height 29
type textarea "x"
type textarea "d"
type textarea "x"
type textarea "do"
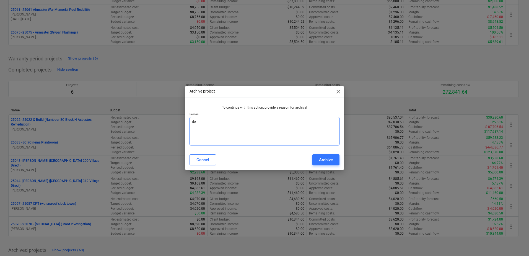
type textarea "x"
type textarea "don"
type textarea "x"
type textarea "done"
click at [320, 159] on div "Archive" at bounding box center [326, 159] width 14 height 7
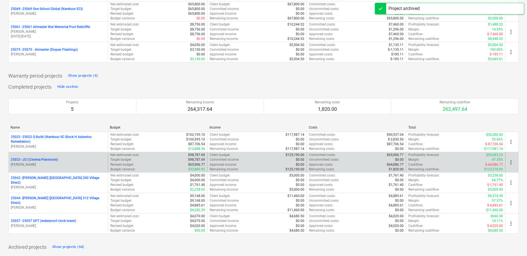
scroll to position [598, 0]
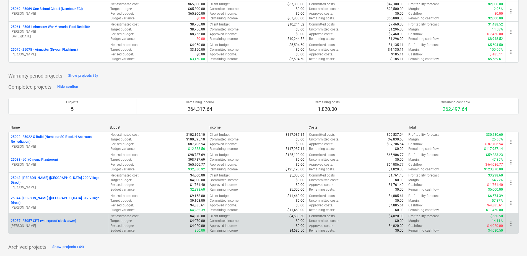
click at [511, 222] on span "more_vert" at bounding box center [511, 223] width 7 height 7
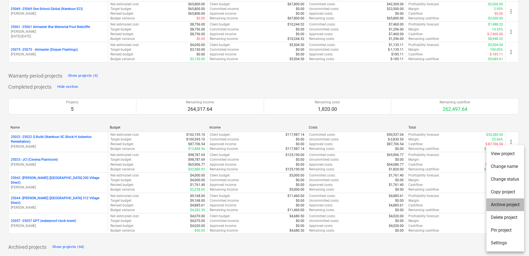
click at [512, 203] on li "Archive project" at bounding box center [505, 204] width 38 height 13
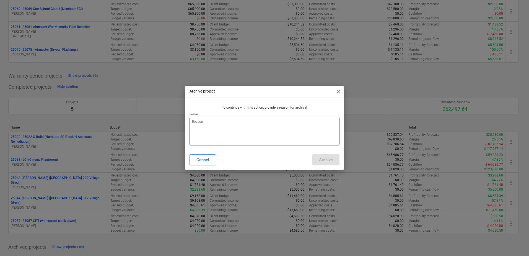
click at [234, 134] on textarea at bounding box center [265, 131] width 150 height 29
type textarea "x"
type textarea "d"
type textarea "x"
type textarea "do"
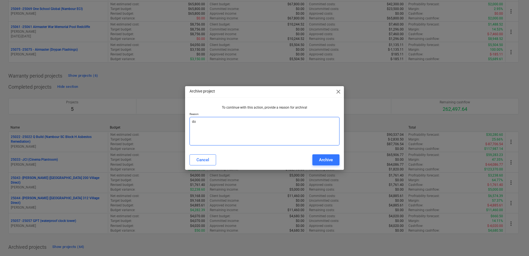
type textarea "x"
type textarea "don"
type textarea "x"
type textarea "done"
click at [322, 157] on div "Archive" at bounding box center [326, 159] width 14 height 7
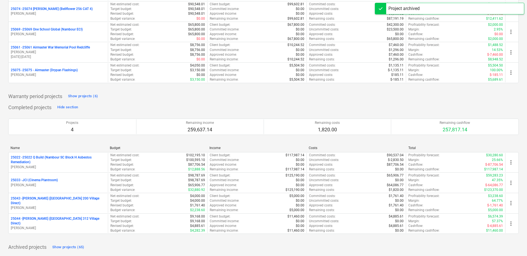
scroll to position [577, 0]
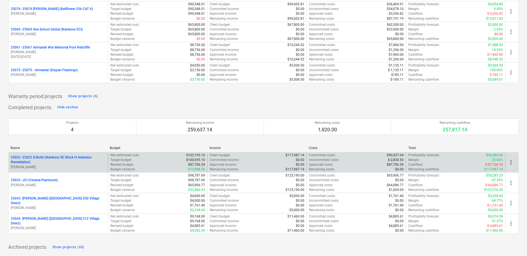
click at [511, 161] on span "more_vert" at bounding box center [511, 162] width 7 height 7
click at [511, 160] on span "more_vert" at bounding box center [511, 162] width 7 height 7
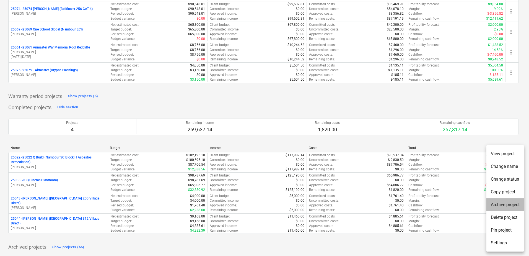
click at [507, 203] on li "Archive project" at bounding box center [505, 204] width 38 height 13
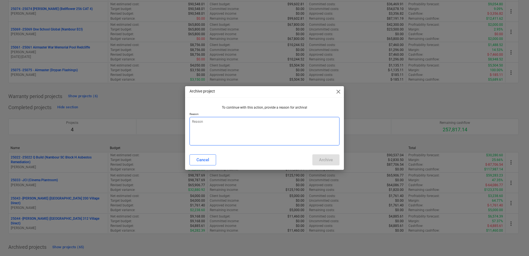
click at [248, 129] on textarea at bounding box center [265, 131] width 150 height 29
type textarea "x"
type textarea "d"
type textarea "x"
type textarea "do"
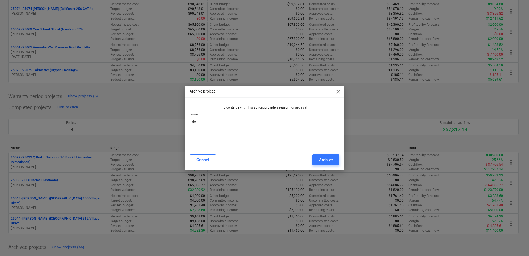
type textarea "x"
type textarea "done"
type textarea "x"
type textarea "done"
click at [331, 159] on div "Archive" at bounding box center [326, 159] width 14 height 7
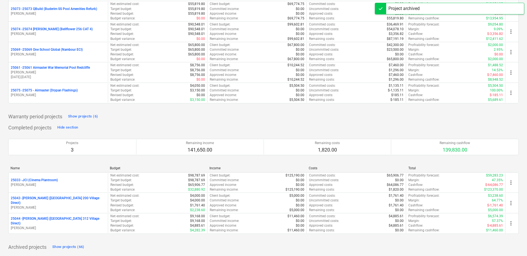
scroll to position [557, 0]
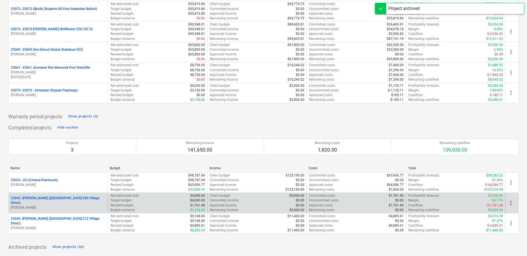
click at [514, 203] on span "more_vert" at bounding box center [511, 203] width 7 height 7
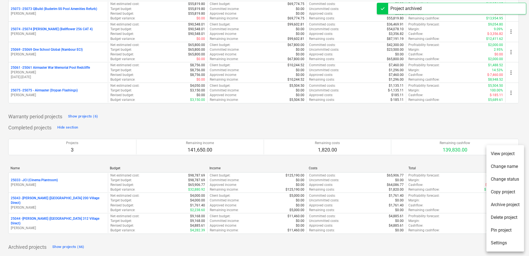
click at [513, 205] on li "Archive project" at bounding box center [505, 204] width 38 height 13
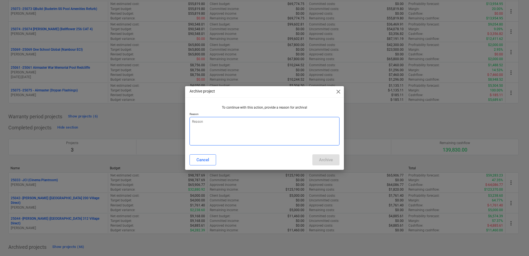
click at [244, 126] on textarea at bounding box center [265, 131] width 150 height 29
type textarea "x"
type textarea "d"
type textarea "x"
type textarea "do"
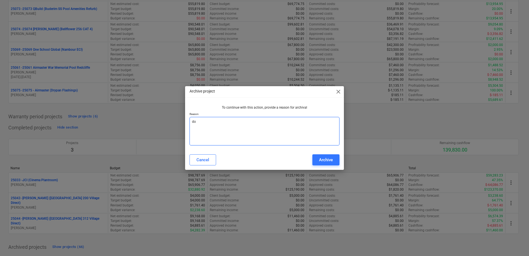
type textarea "x"
type textarea "don"
type textarea "x"
click at [324, 157] on div "Archive" at bounding box center [326, 159] width 14 height 7
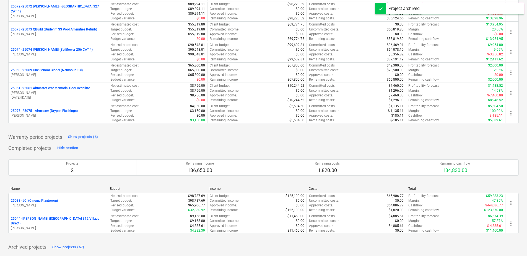
scroll to position [537, 0]
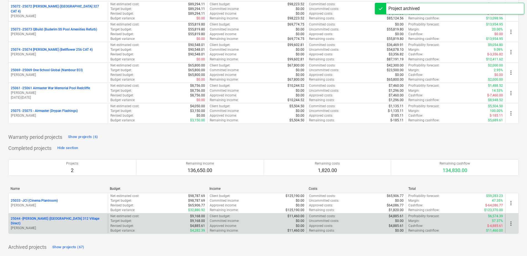
click at [512, 224] on span "more_vert" at bounding box center [511, 223] width 7 height 7
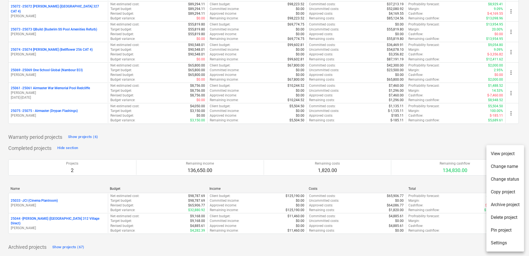
click at [512, 204] on li "Archive project" at bounding box center [505, 204] width 38 height 13
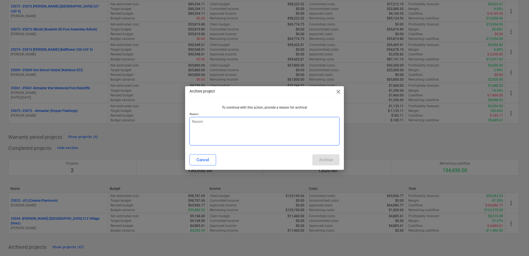
click at [252, 132] on textarea at bounding box center [265, 131] width 150 height 29
click at [323, 157] on div "Archive" at bounding box center [326, 159] width 14 height 7
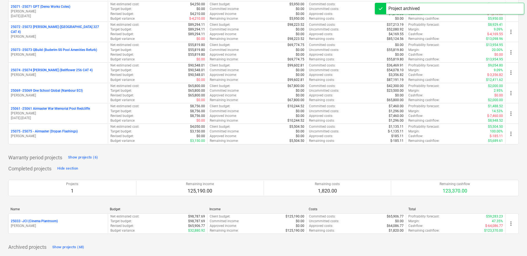
scroll to position [516, 0]
